Goal: Use online tool/utility

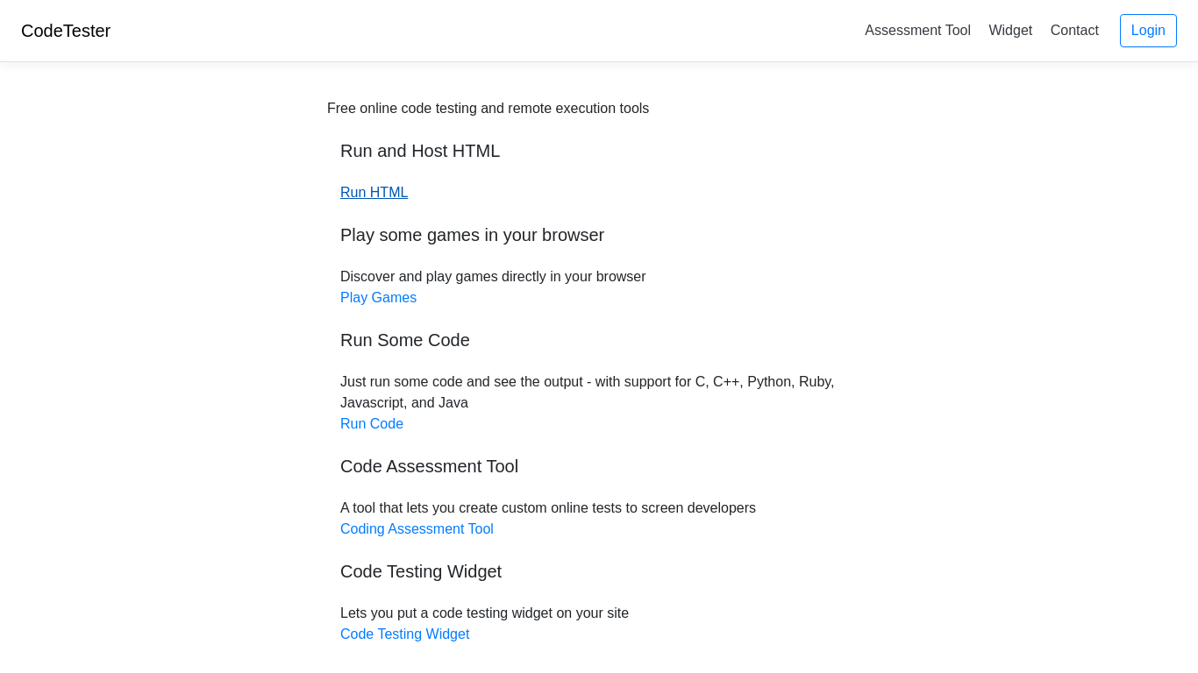
click at [371, 192] on link "Run HTML" at bounding box center [374, 192] width 68 height 15
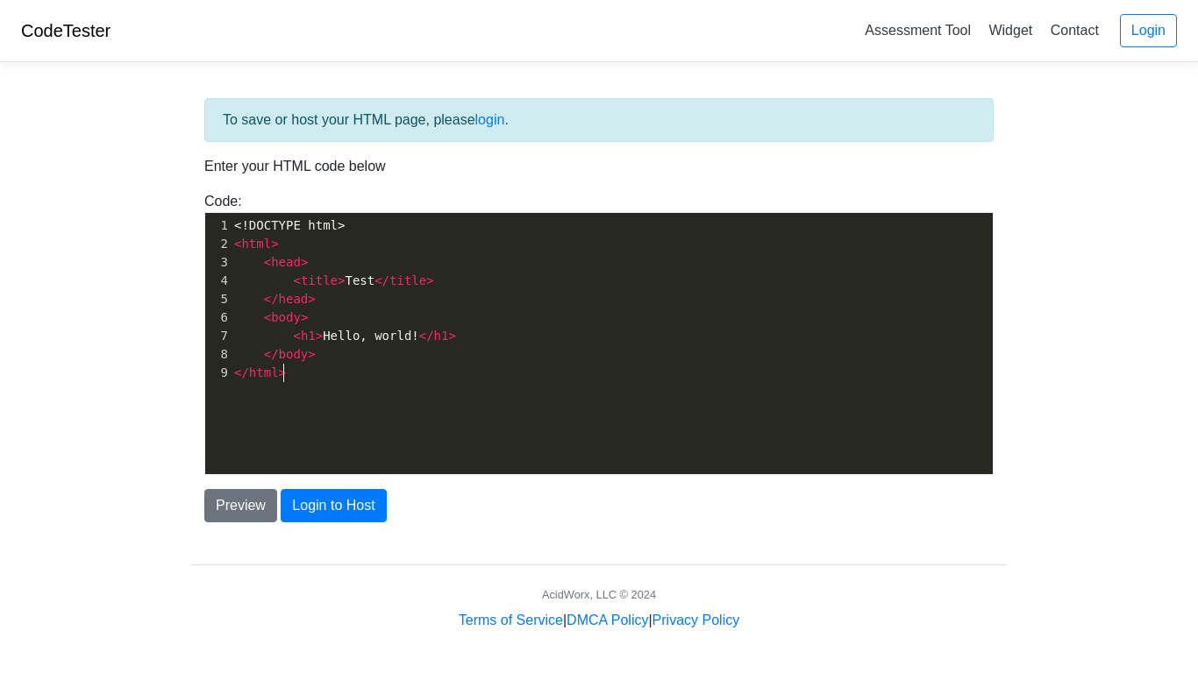
scroll to position [2, 0]
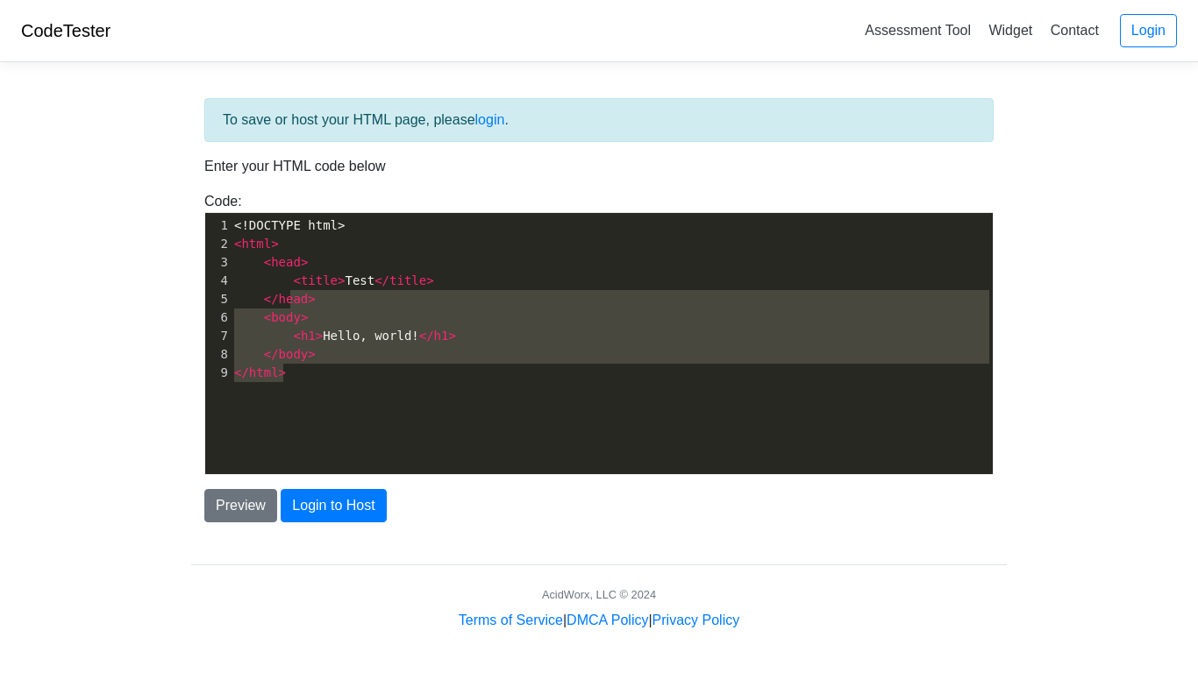
type textarea "<!DOCTYPE html> <html> <head> <title>Test</title> </head> <body> <h1>Hello, wor…"
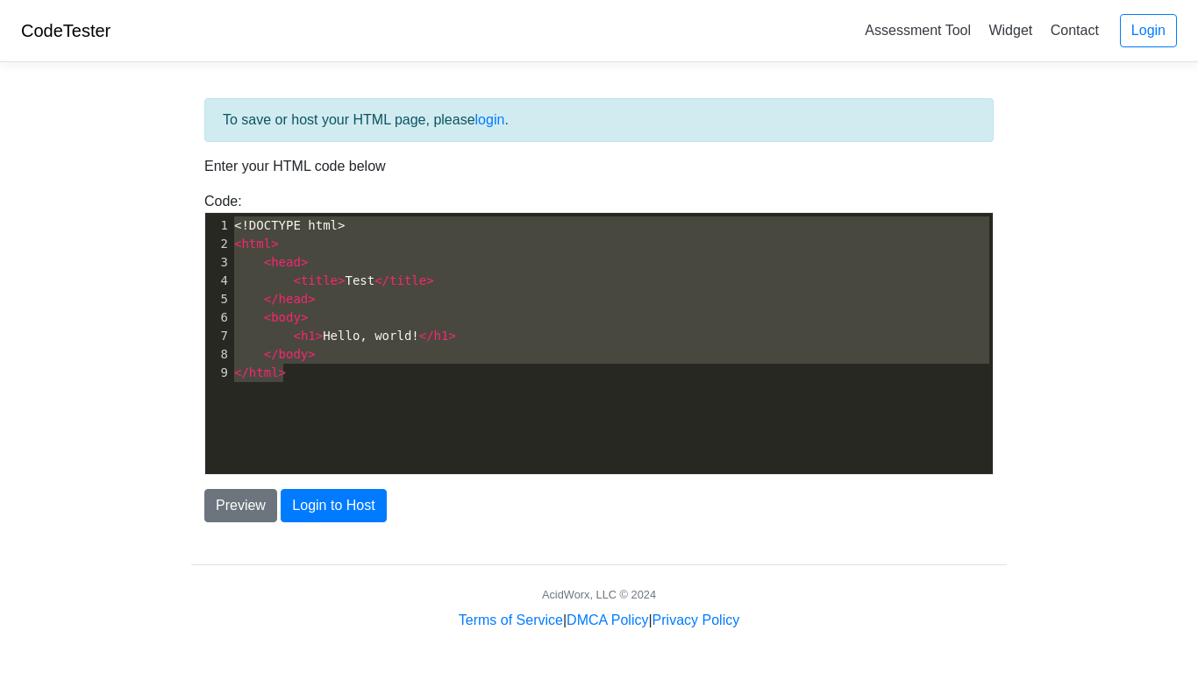
drag, startPoint x: 327, startPoint y: 373, endPoint x: 161, endPoint y: 103, distance: 316.9
click at [161, 103] on body "CodeTester Assessment Tool Widget Contact Login To save or host your HTML page,…" at bounding box center [599, 315] width 1198 height 631
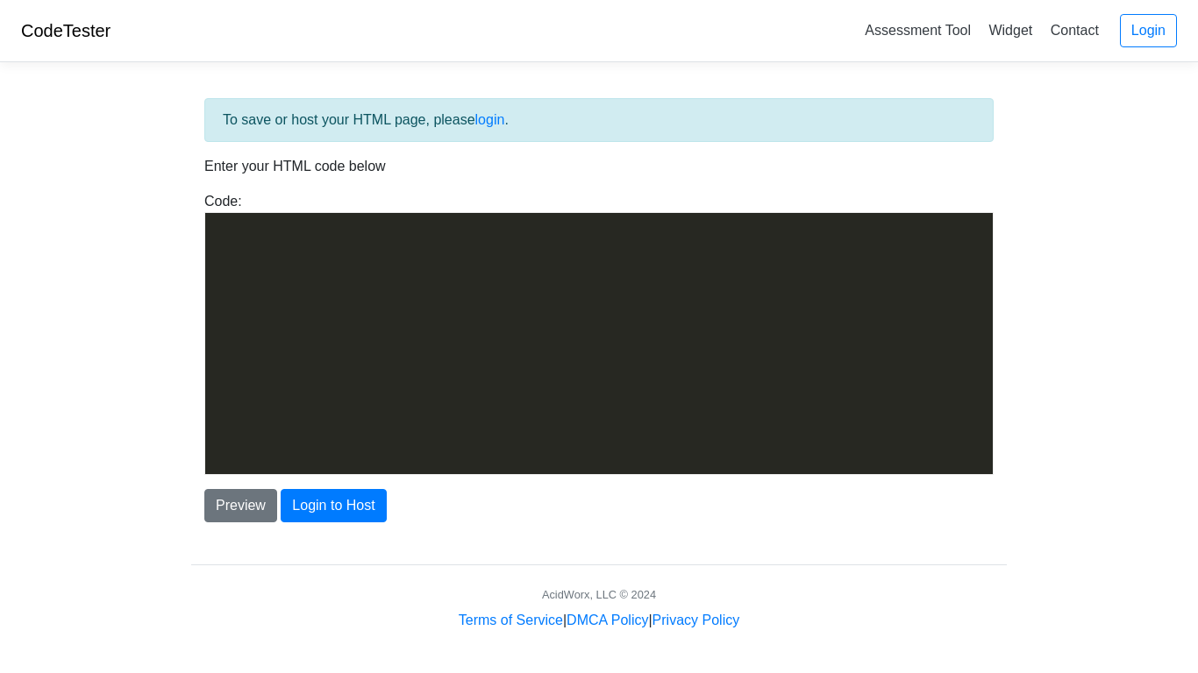
scroll to position [2526, 0]
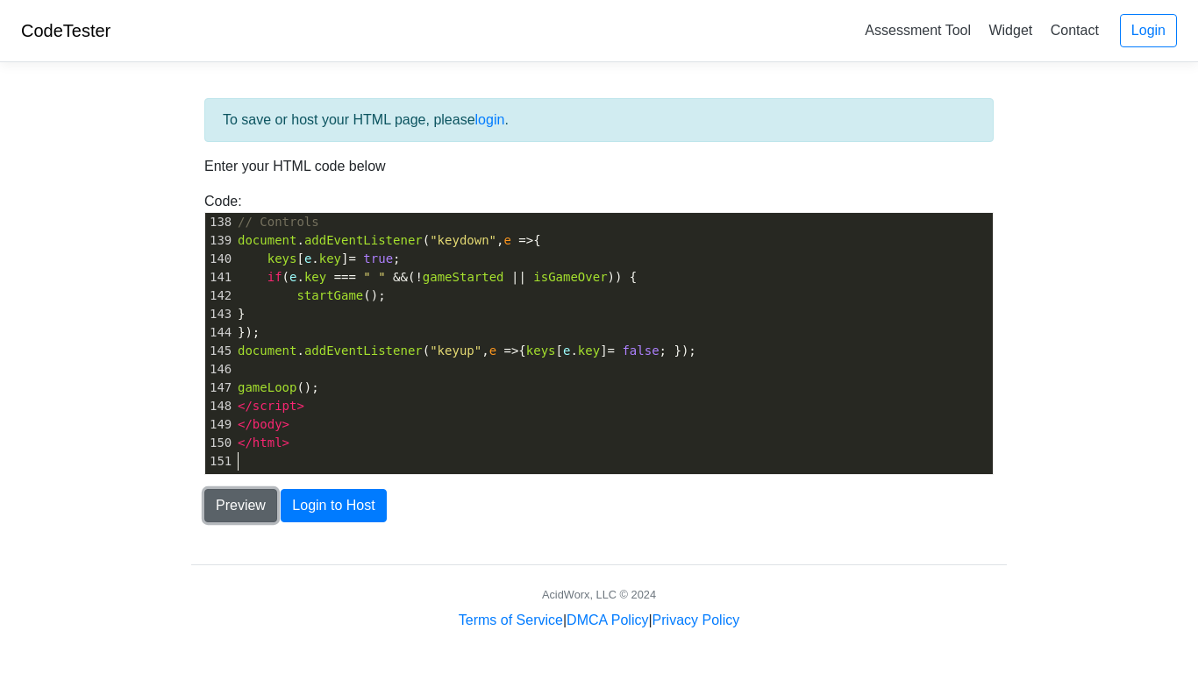
click at [239, 513] on button "Preview" at bounding box center [240, 505] width 73 height 33
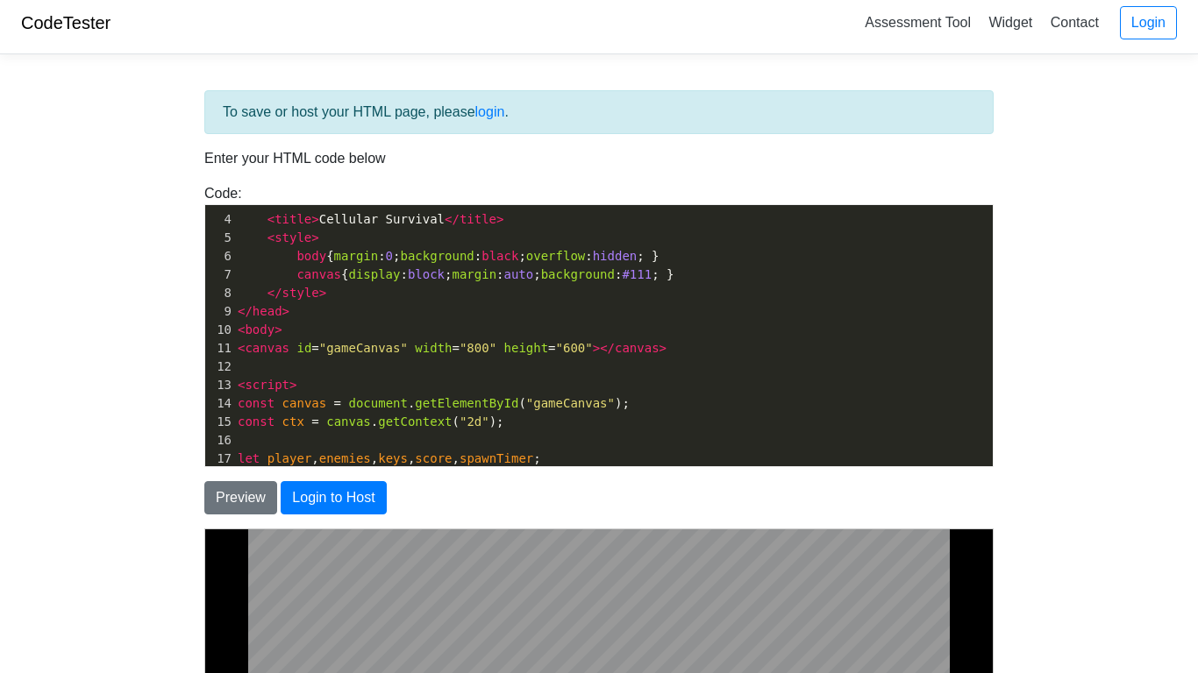
scroll to position [0, 0]
